Goal: Find specific page/section: Find specific page/section

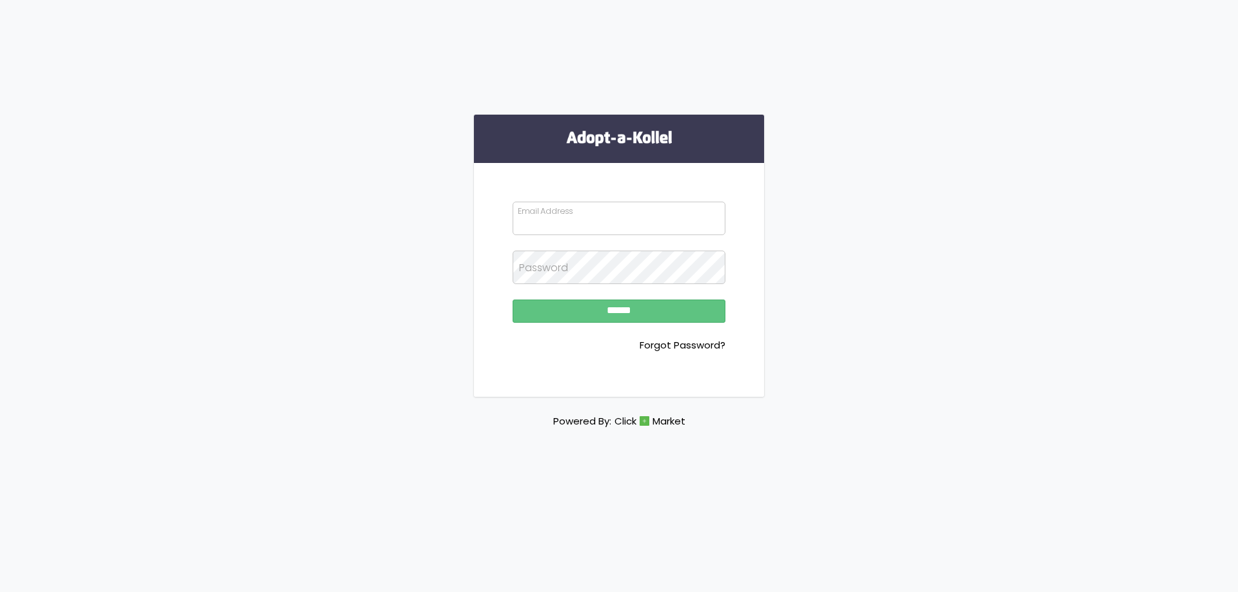
type input "**********"
click at [637, 310] on input "******" at bounding box center [619, 311] width 213 height 23
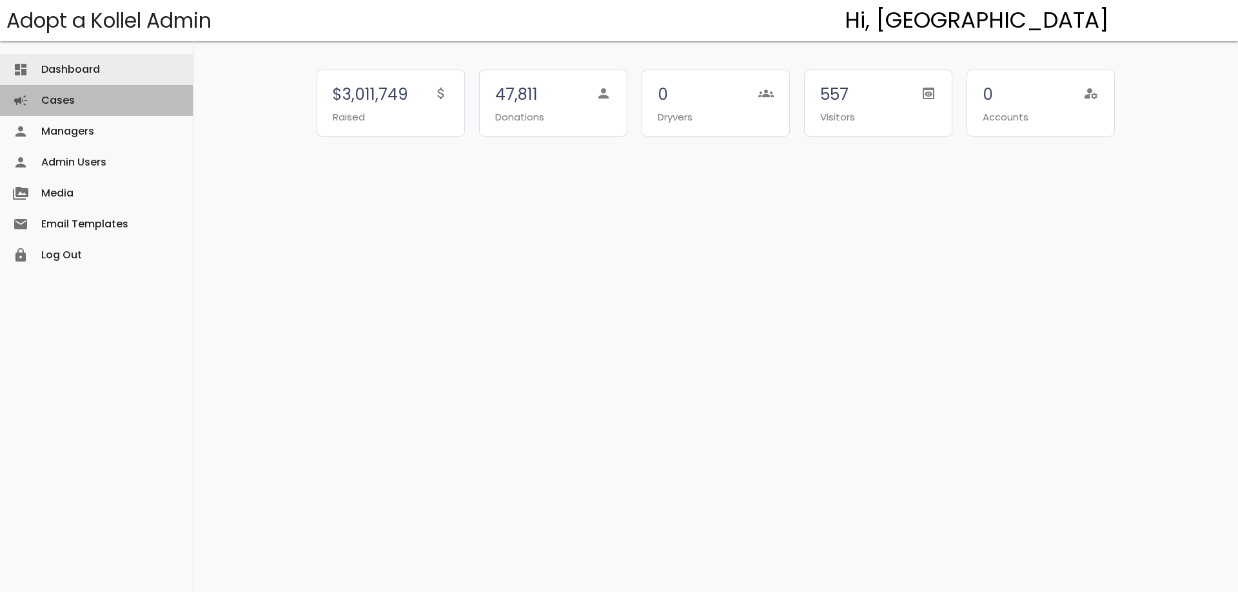
click at [79, 103] on link "Cases campaign" at bounding box center [96, 100] width 193 height 31
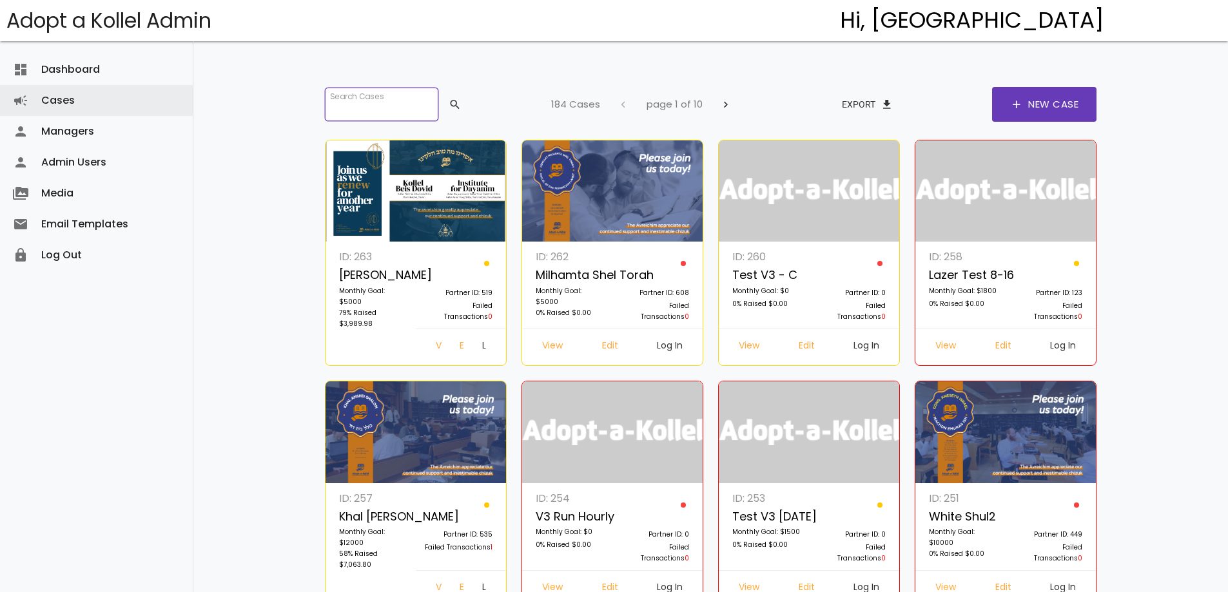
click at [355, 108] on input "search" at bounding box center [381, 105] width 113 height 34
click at [397, 104] on input "search" at bounding box center [381, 105] width 113 height 34
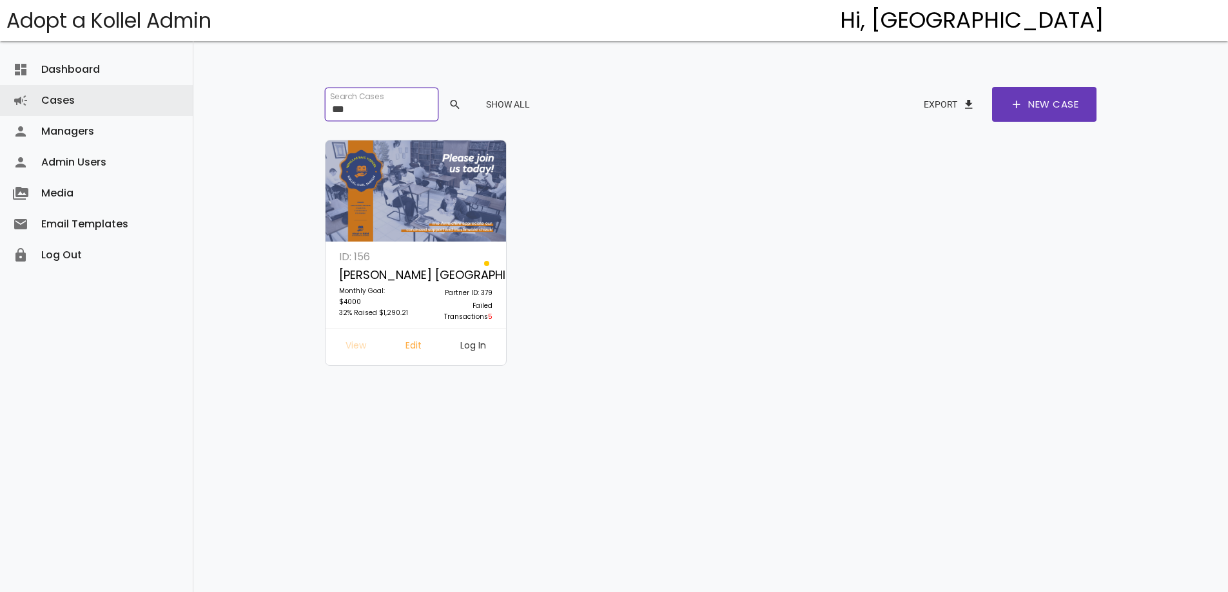
type input "***"
click at [357, 340] on link "View" at bounding box center [355, 347] width 41 height 23
click at [482, 347] on link "Log In" at bounding box center [473, 347] width 46 height 23
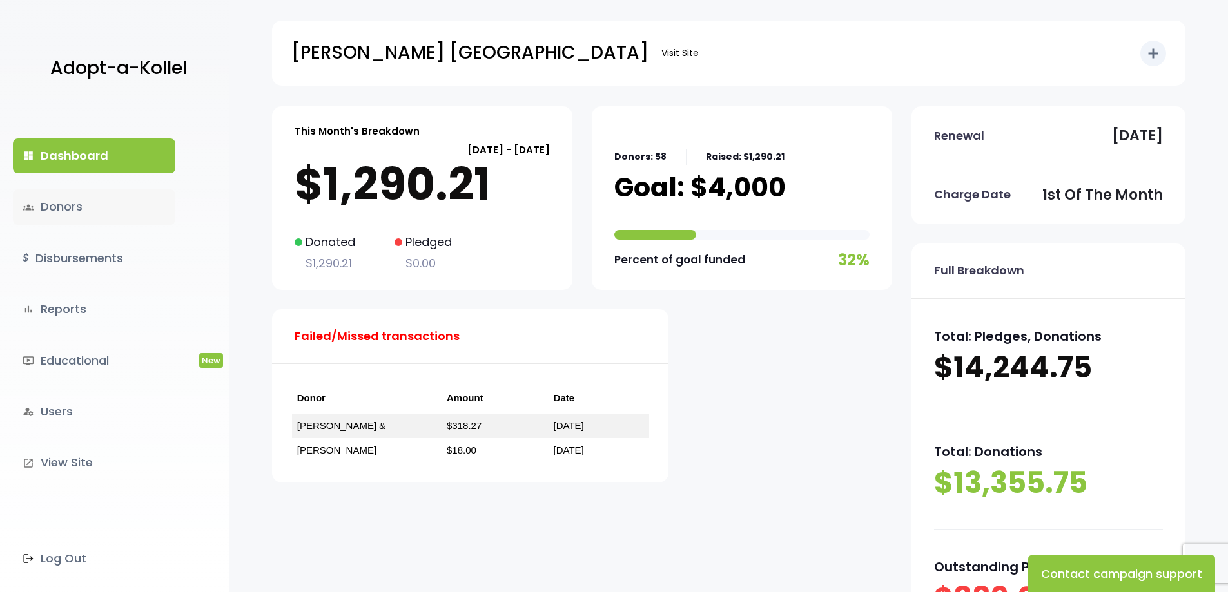
click at [68, 206] on link "groups Donors" at bounding box center [94, 207] width 162 height 35
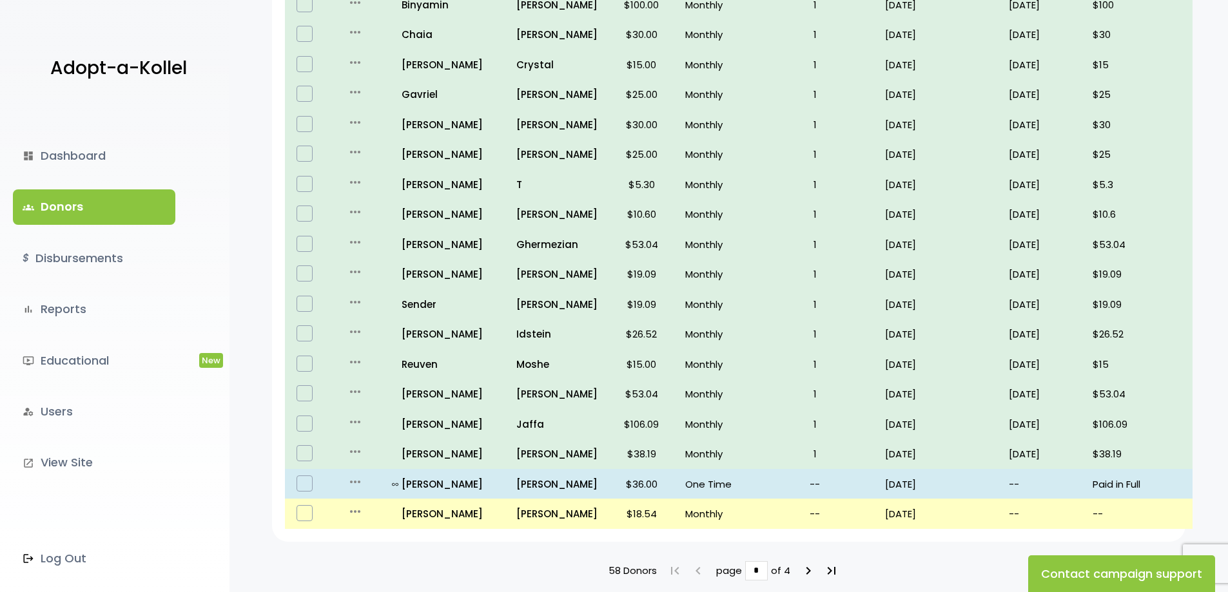
scroll to position [731, 0]
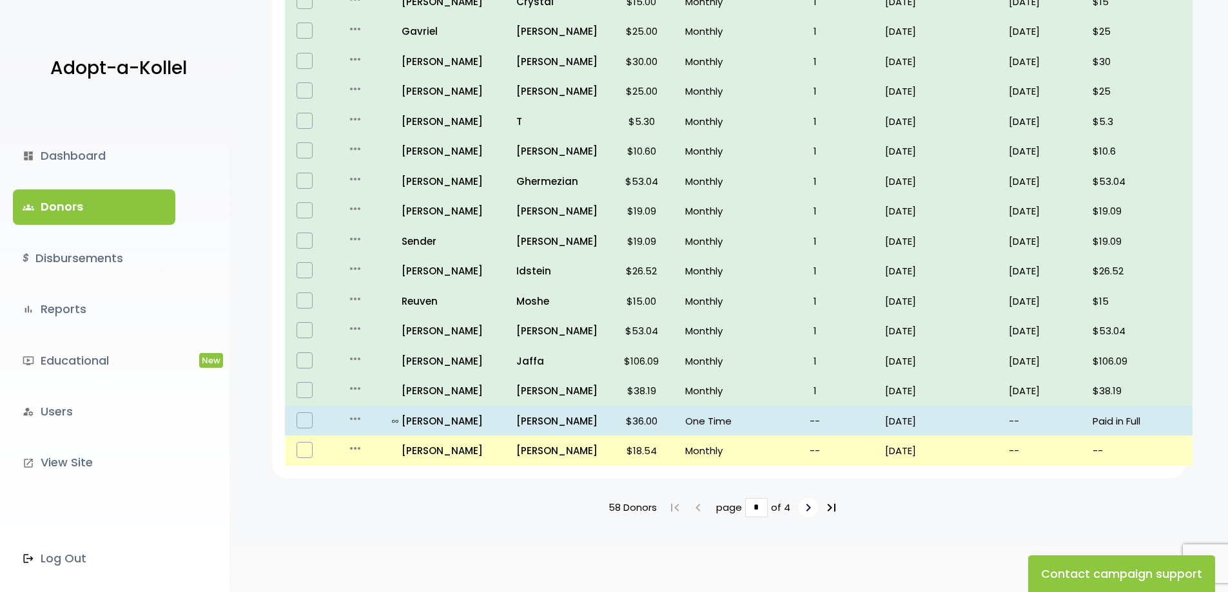
click at [808, 500] on icon "keyboard_arrow_right" at bounding box center [808, 507] width 15 height 15
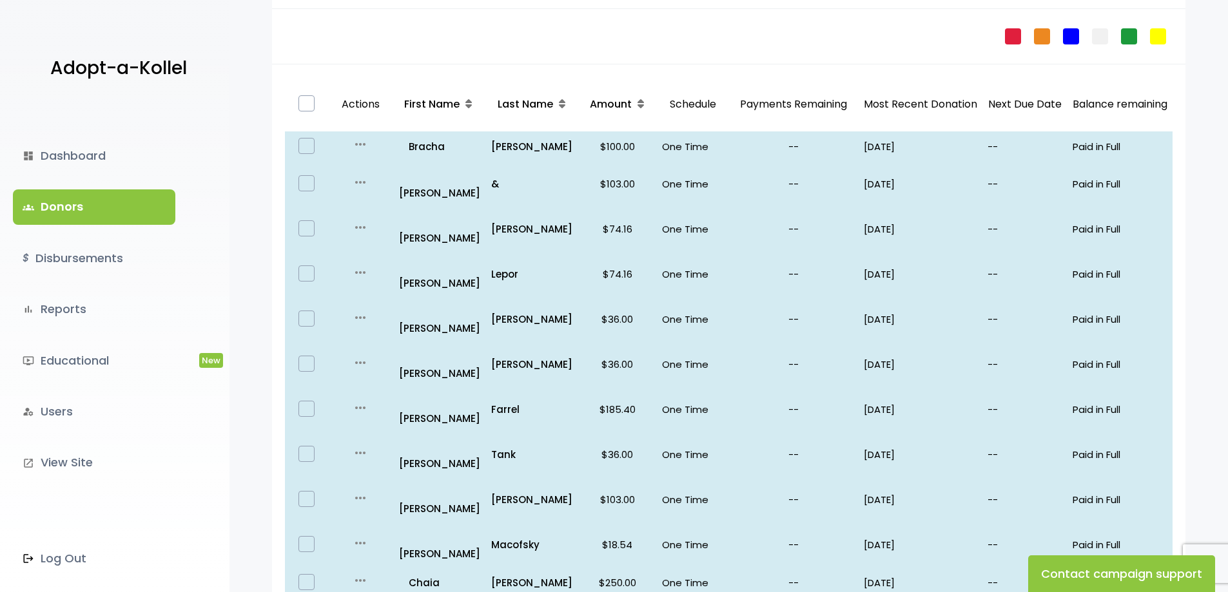
scroll to position [64, 0]
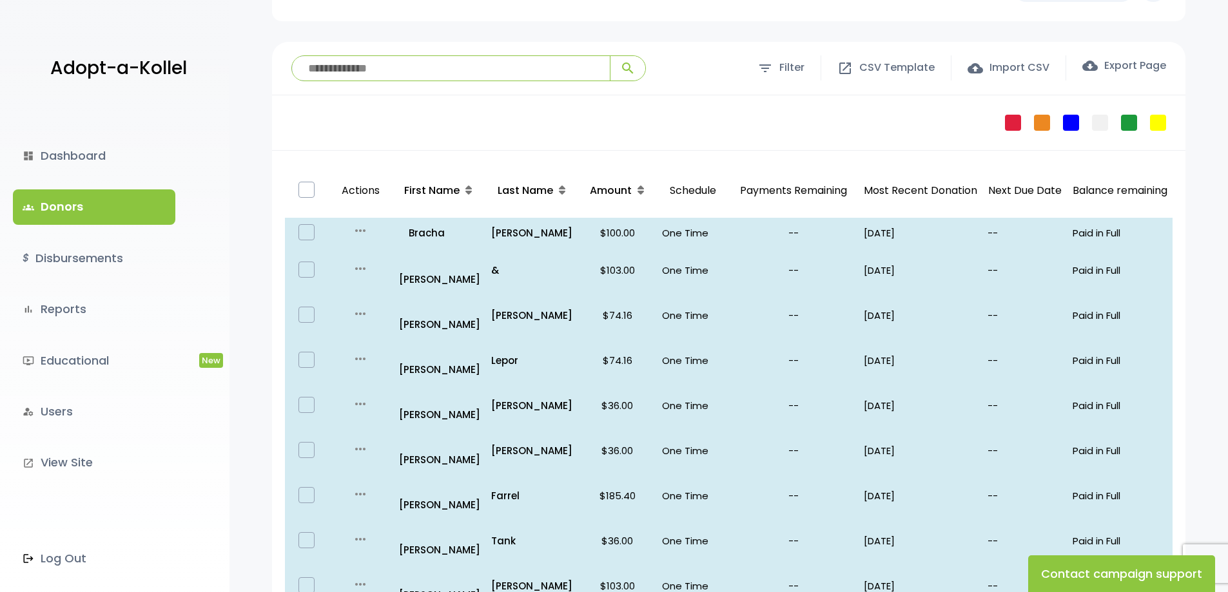
click at [422, 66] on input "search" at bounding box center [451, 68] width 318 height 24
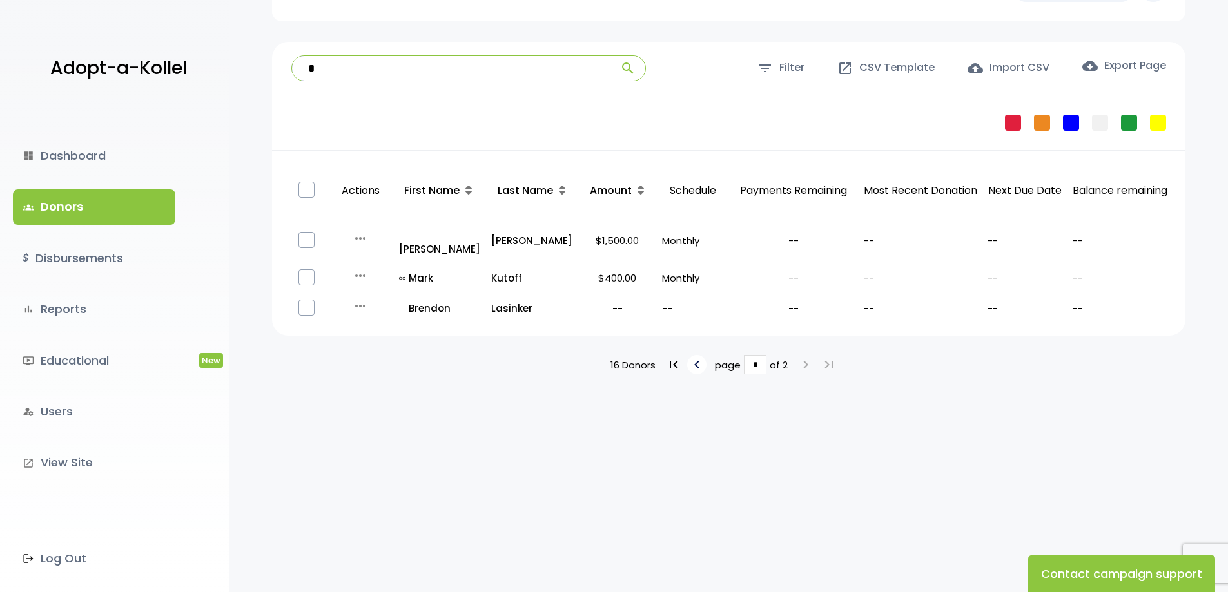
type input "*"
click at [694, 357] on icon "keyboard_arrow_left" at bounding box center [696, 364] width 15 height 15
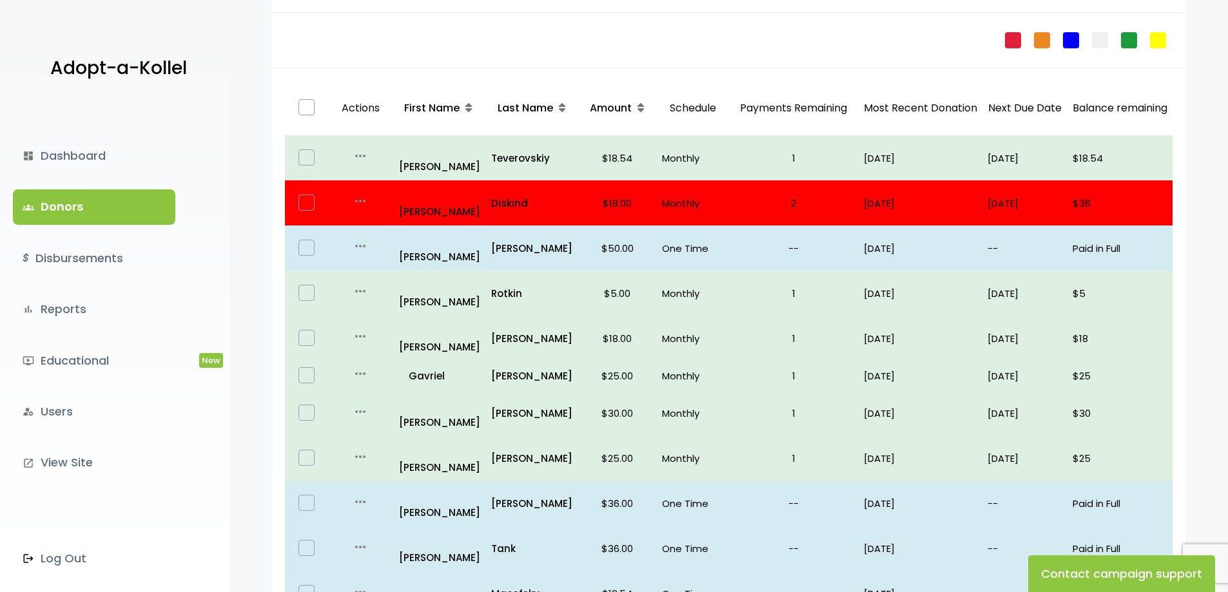
scroll to position [129, 0]
